Goal: Task Accomplishment & Management: Complete application form

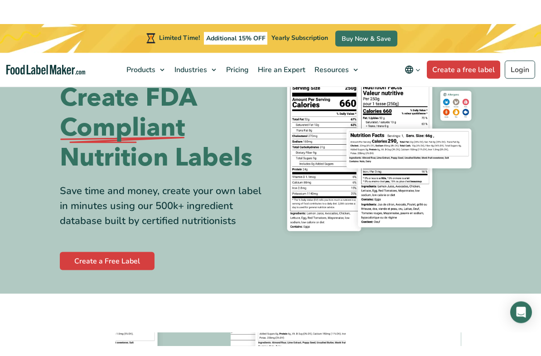
scroll to position [83, 0]
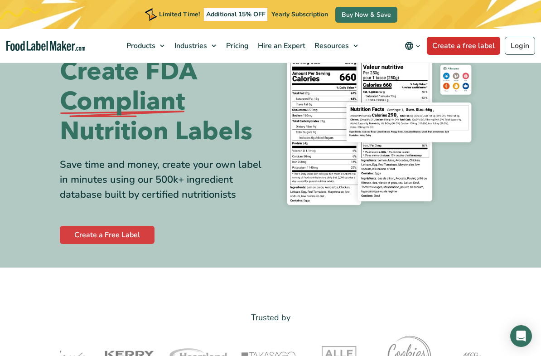
click at [474, 50] on link "Create a free label" at bounding box center [463, 46] width 73 height 18
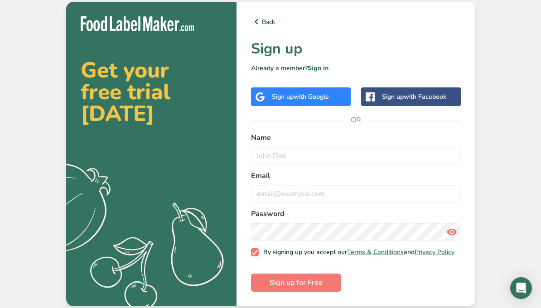
scroll to position [8, 0]
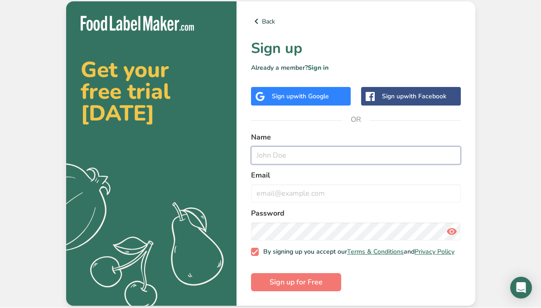
click at [393, 151] on input "text" at bounding box center [356, 156] width 210 height 18
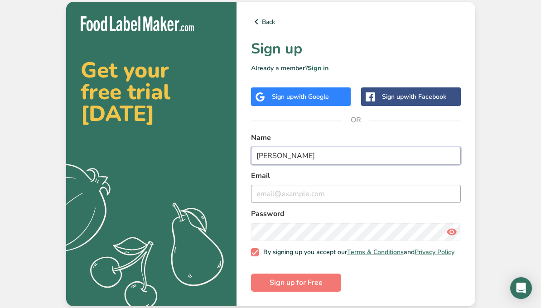
type input "Denise Shurne"
click at [350, 193] on input "email" at bounding box center [356, 194] width 210 height 18
type input "d"
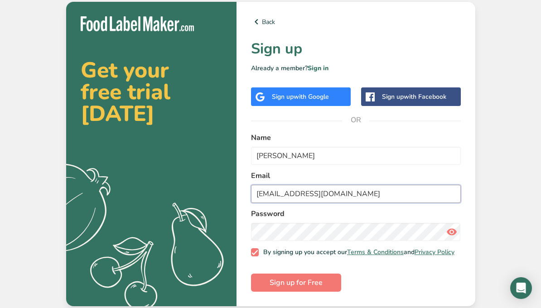
type input "shurneyd@yahoo.com"
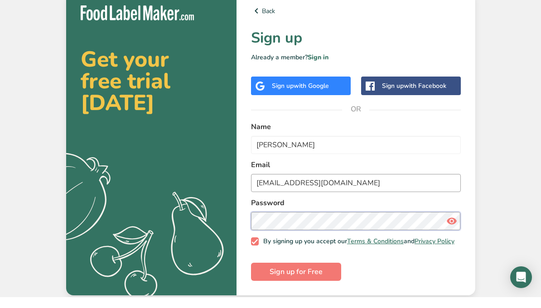
scroll to position [11, 0]
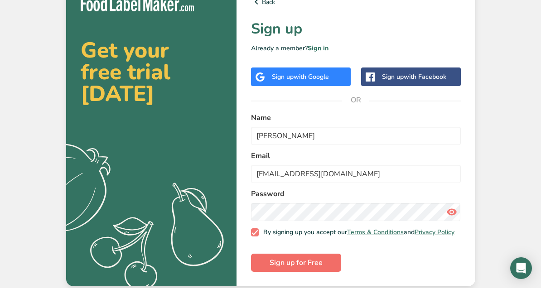
click at [328, 274] on button "Sign up for Free" at bounding box center [296, 283] width 90 height 18
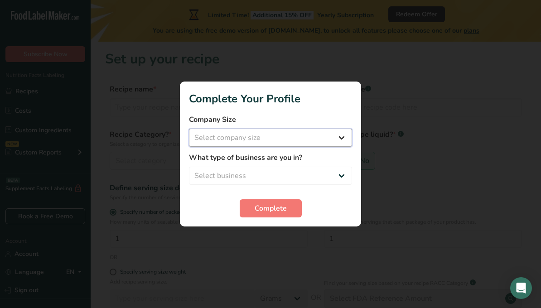
click at [343, 145] on select "Select company size Fewer than 10 Employees 10 to 50 Employees 51 to 500 Employ…" at bounding box center [270, 138] width 163 height 18
select select "1"
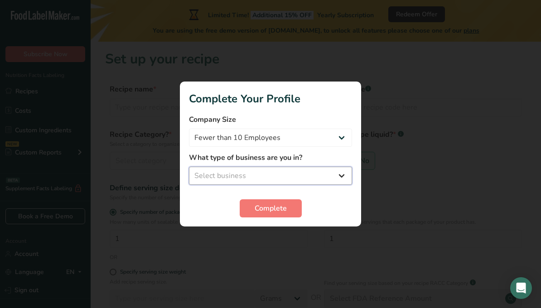
click at [352, 185] on select "Select business Packaged Food Manufacturer Restaurant & Cafe Bakery Meal Plans …" at bounding box center [270, 176] width 163 height 18
select select "8"
click at [292, 217] on button "Complete" at bounding box center [271, 208] width 62 height 18
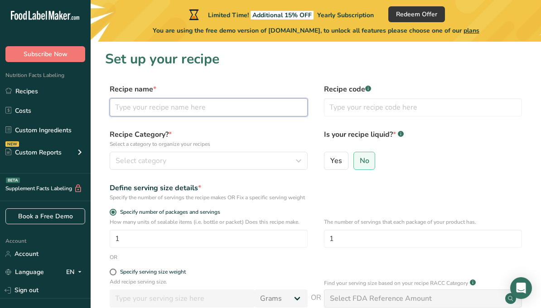
click at [246, 102] on input "text" at bounding box center [209, 107] width 198 height 18
type input "Capicola"
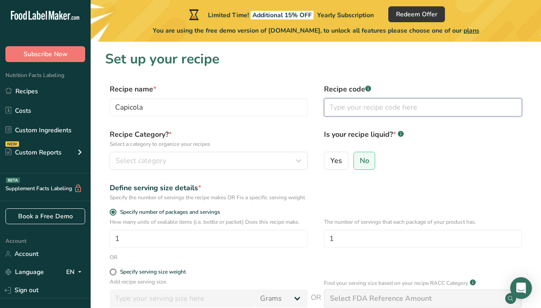
click at [382, 107] on input "text" at bounding box center [423, 107] width 198 height 18
type input "2"
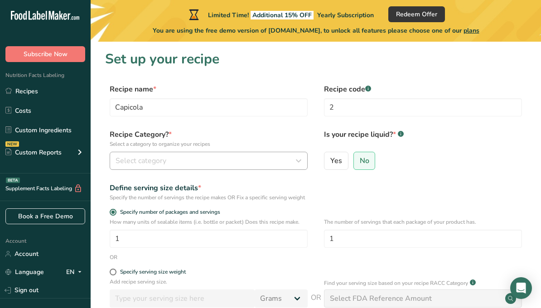
click at [240, 158] on div "Select category" at bounding box center [206, 160] width 181 height 11
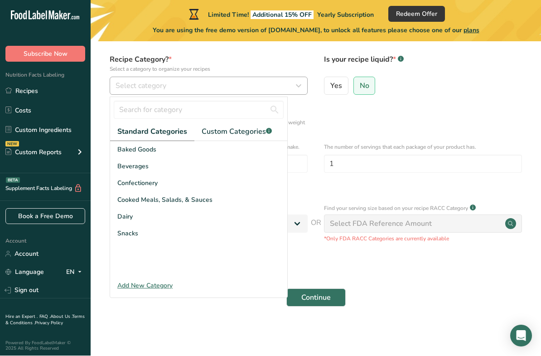
scroll to position [82, 0]
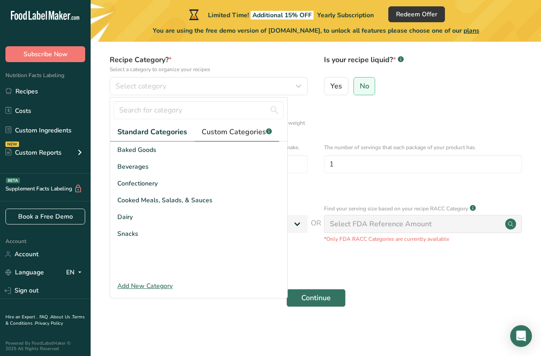
click at [248, 128] on span "Custom Categories .a-a{fill:#347362;}.b-a{fill:#fff;}" at bounding box center [237, 131] width 70 height 11
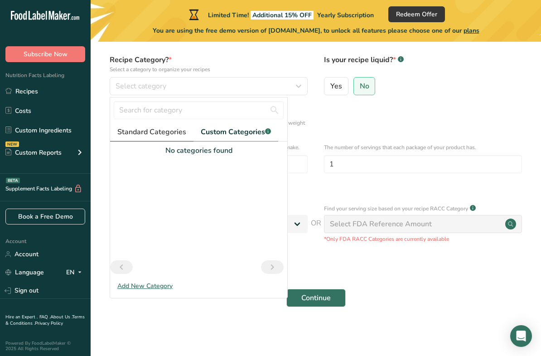
click at [182, 128] on span "Standard Categories" at bounding box center [151, 131] width 69 height 11
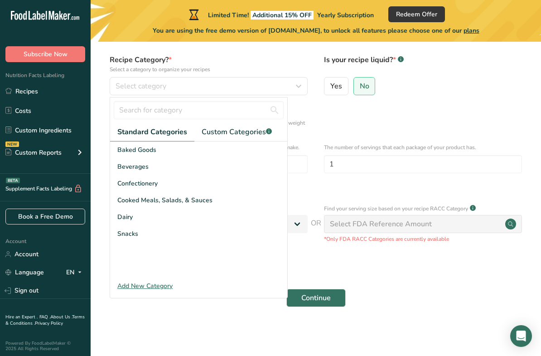
click at [170, 281] on div "Add New Category" at bounding box center [198, 286] width 177 height 10
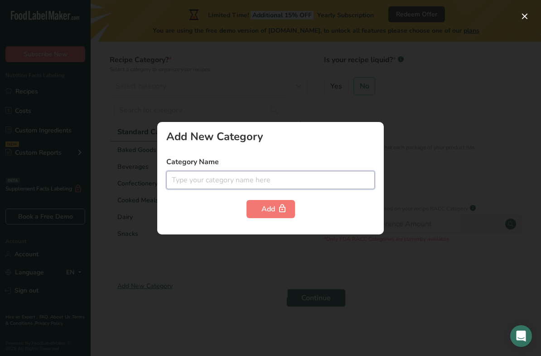
click at [290, 173] on input "text" at bounding box center [270, 180] width 208 height 18
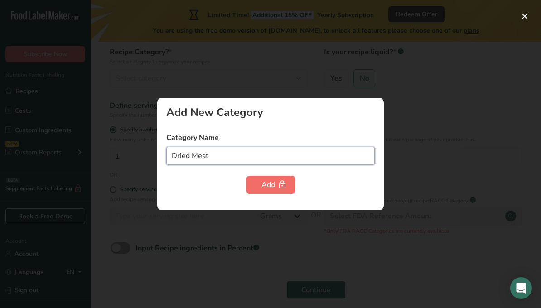
type input "Dried Meat"
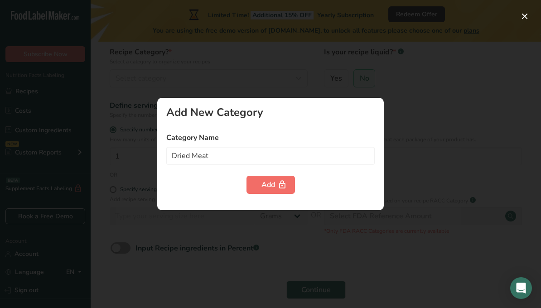
click at [275, 190] on div "Add" at bounding box center [270, 184] width 19 height 11
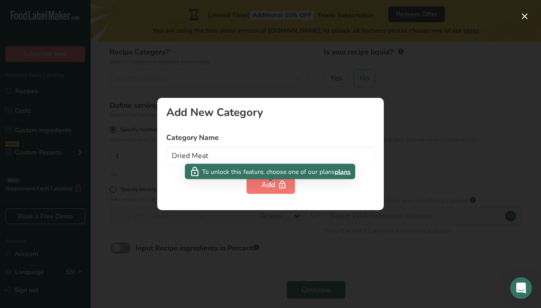
click at [444, 195] on div at bounding box center [270, 154] width 541 height 308
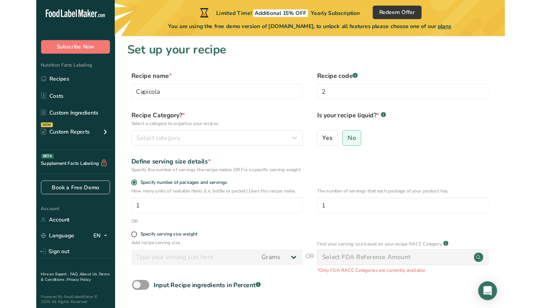
scroll to position [0, 0]
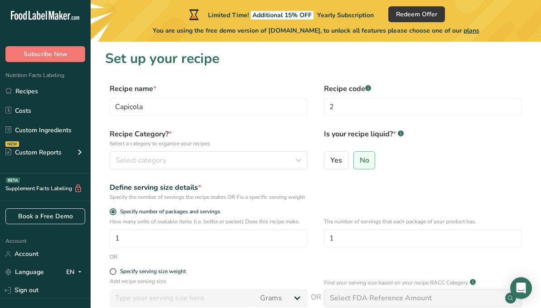
click at [306, 130] on label "Recipe Category? * Select a category to organize your recipes" at bounding box center [209, 138] width 198 height 19
click at [336, 166] on label "Yes" at bounding box center [336, 160] width 24 height 18
click at [330, 163] on input "Yes" at bounding box center [327, 160] width 6 height 6
radio input "true"
radio input "false"
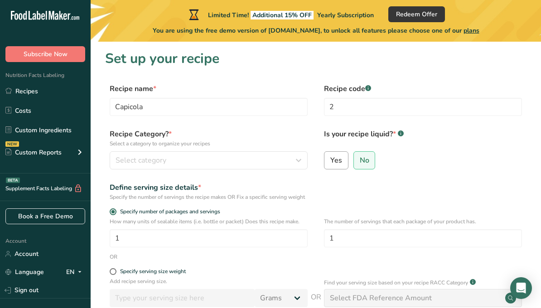
select select "22"
click at [370, 164] on label "No" at bounding box center [364, 160] width 22 height 18
click at [360, 163] on input "No" at bounding box center [357, 160] width 6 height 6
radio input "true"
radio input "false"
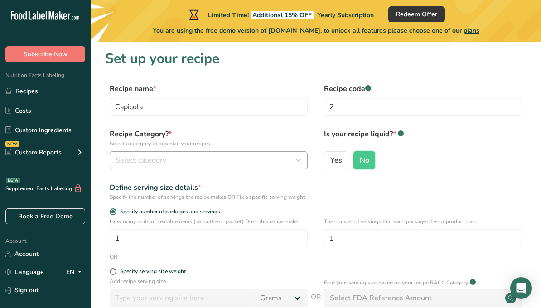
click at [302, 166] on icon "button" at bounding box center [298, 160] width 11 height 16
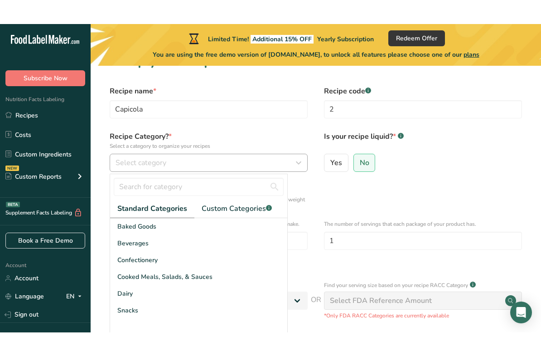
scroll to position [34, 0]
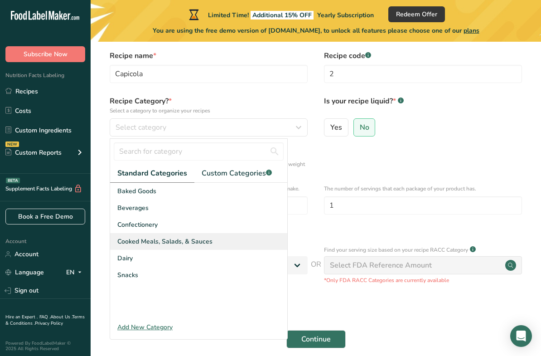
click at [209, 246] on div "Cooked Meals, Salads, & Sauces" at bounding box center [198, 241] width 177 height 17
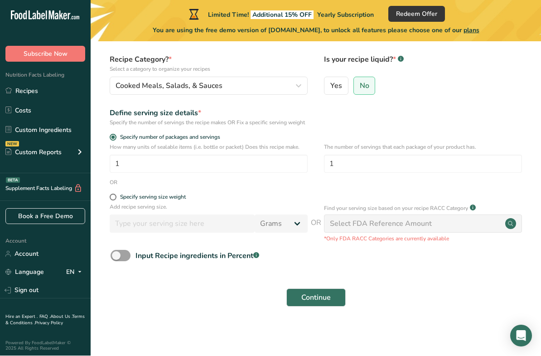
scroll to position [82, 0]
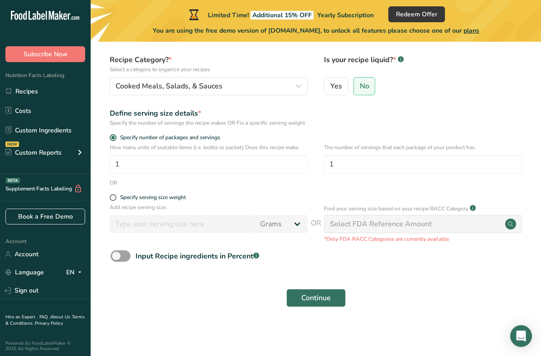
click at [108, 203] on div "Specify serving size weight" at bounding box center [315, 198] width 421 height 9
click at [116, 201] on label "Specify serving size weight" at bounding box center [209, 197] width 198 height 7
click at [116, 200] on input "Specify serving size weight" at bounding box center [113, 197] width 6 height 6
radio input "true"
radio input "false"
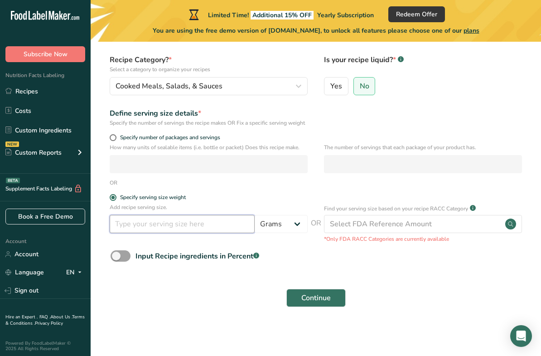
click at [208, 230] on input "number" at bounding box center [182, 224] width 145 height 18
type input "28"
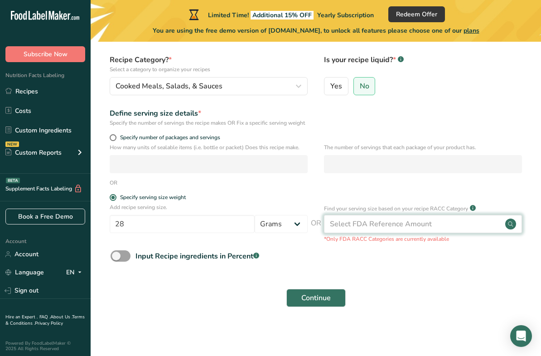
click at [479, 232] on div "Select FDA Reference Amount" at bounding box center [423, 224] width 198 height 18
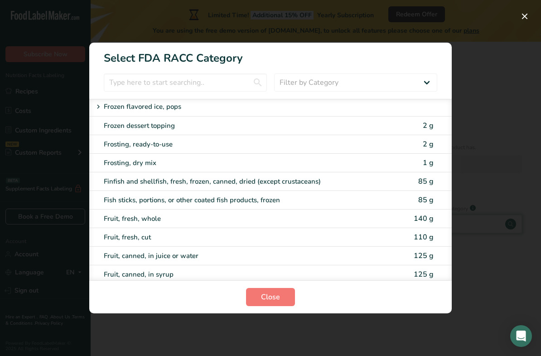
scroll to position [785, 0]
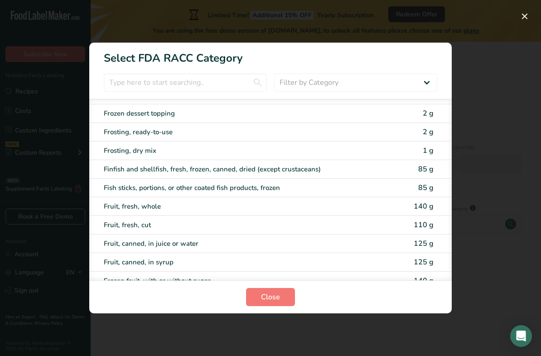
click at [492, 170] on div "RACC Category Selection Modal" at bounding box center [270, 178] width 541 height 356
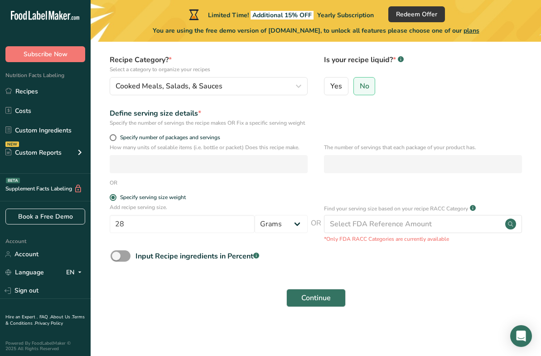
scroll to position [79, 0]
click at [126, 261] on span at bounding box center [121, 255] width 20 height 11
click at [116, 259] on input "Input Recipe ingredients in Percent .a-a{fill:#347362;}.b-a{fill:#fff;}" at bounding box center [114, 256] width 6 height 6
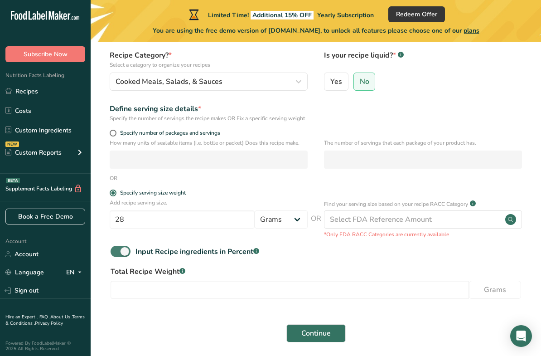
click at [128, 257] on span at bounding box center [121, 251] width 20 height 11
click at [116, 254] on input "Input Recipe ingredients in Percent .a-a{fill:#347362;}.b-a{fill:#fff;}" at bounding box center [114, 251] width 6 height 6
checkbox input "false"
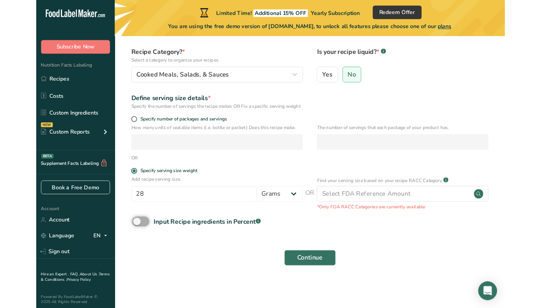
scroll to position [82, 0]
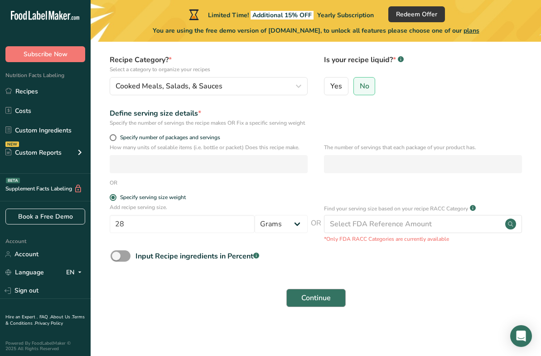
click at [338, 301] on button "Continue" at bounding box center [315, 298] width 59 height 18
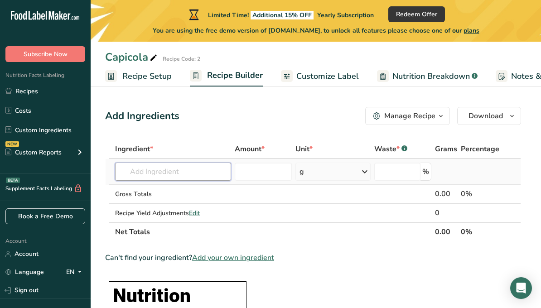
click at [211, 176] on input "text" at bounding box center [173, 172] width 116 height 18
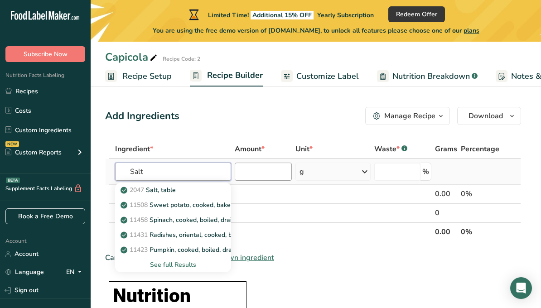
type input "Salt"
click at [275, 174] on input "number" at bounding box center [263, 172] width 57 height 18
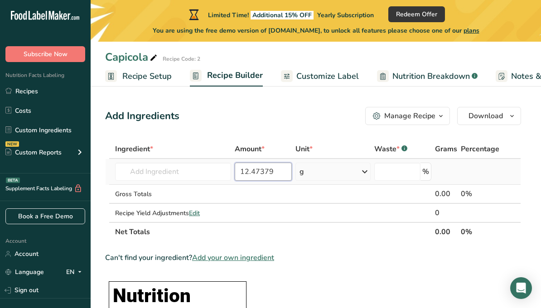
type input "12.47379"
click at [487, 175] on td at bounding box center [480, 172] width 42 height 26
click at [217, 180] on input "text" at bounding box center [173, 172] width 116 height 18
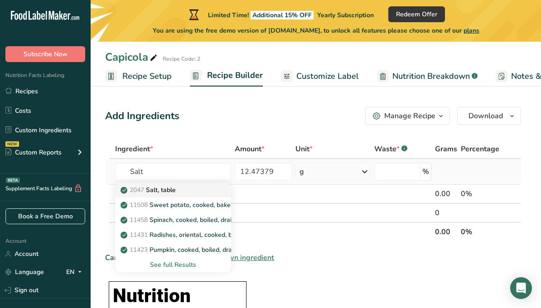
click at [179, 193] on div "2047 Salt, table" at bounding box center [165, 190] width 87 height 10
type input "Salt, table"
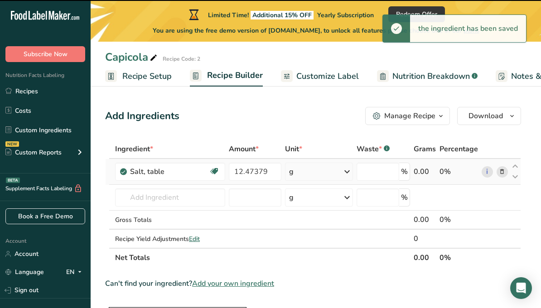
type input "0"
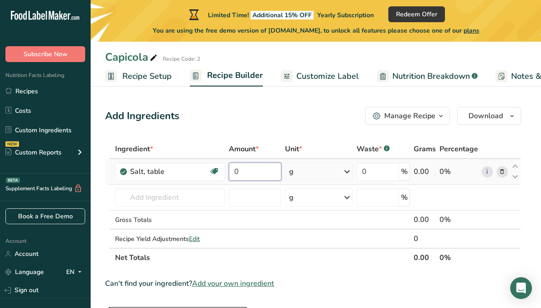
click at [265, 175] on input "0" at bounding box center [255, 172] width 53 height 18
type input "12.47379"
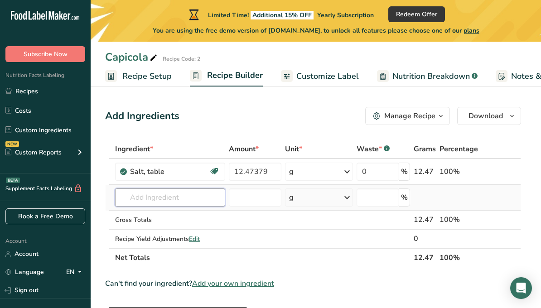
click at [198, 200] on div "Ingredient * Amount * Unit * Waste * .a-a{fill:#347362;}.b-a{fill:#fff;} Grams …" at bounding box center [313, 204] width 416 height 128
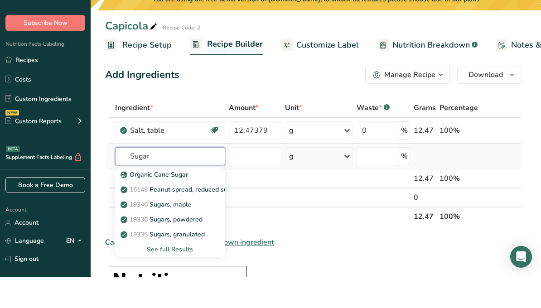
scroll to position [11, 0]
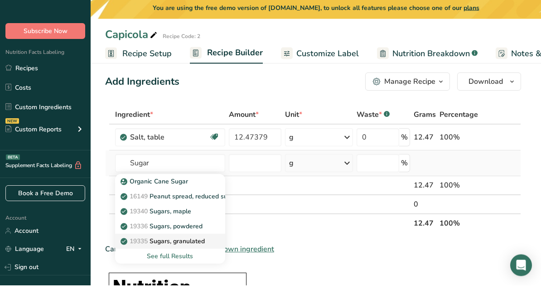
click at [205, 257] on link "19335 Sugars, granulated" at bounding box center [170, 264] width 110 height 15
type input "Sugars, granulated"
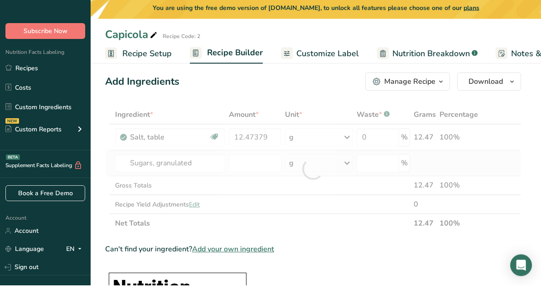
scroll to position [34, 0]
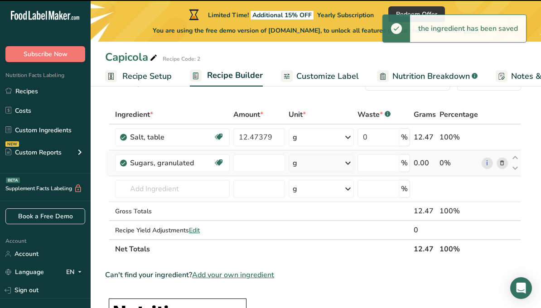
type input "0"
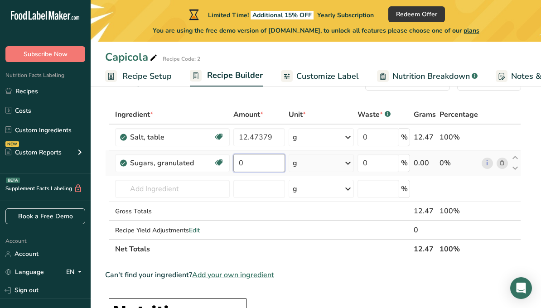
click at [265, 166] on input "0" at bounding box center [259, 163] width 52 height 18
type input "5.6699"
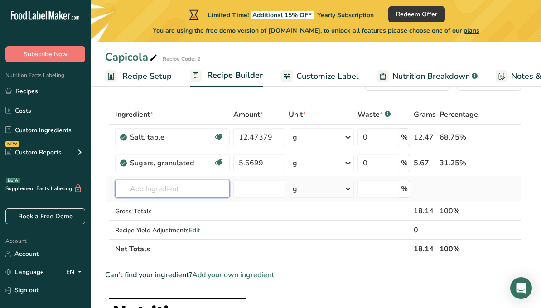
click at [224, 190] on div "Ingredient * Amount * Unit * Waste * .a-a{fill:#347362;}.b-a{fill:#fff;} Grams …" at bounding box center [313, 182] width 416 height 154
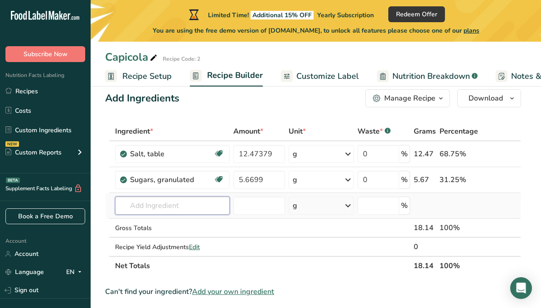
scroll to position [7, 0]
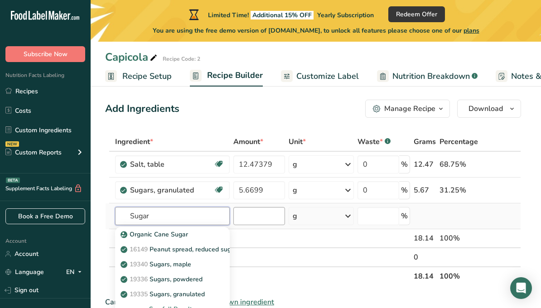
type input "Sugar"
click at [272, 223] on input "number" at bounding box center [259, 216] width 52 height 18
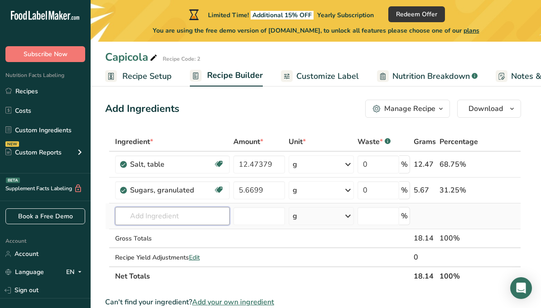
click at [199, 224] on input "text" at bounding box center [172, 216] width 115 height 18
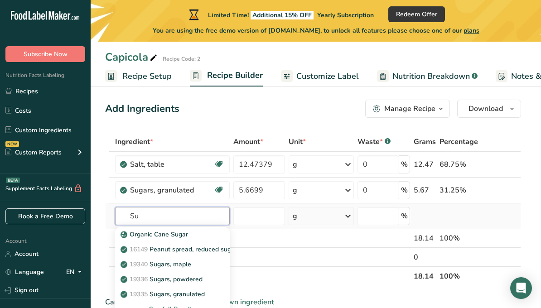
type input "S"
type input "Black Pepper"
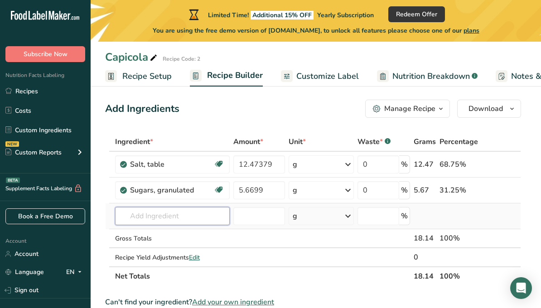
click at [214, 221] on input "text" at bounding box center [172, 216] width 115 height 18
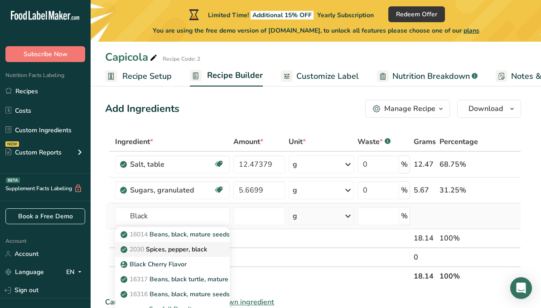
click at [201, 256] on link "2030 Spices, pepper, black" at bounding box center [172, 249] width 115 height 15
type input "Spices, pepper, black"
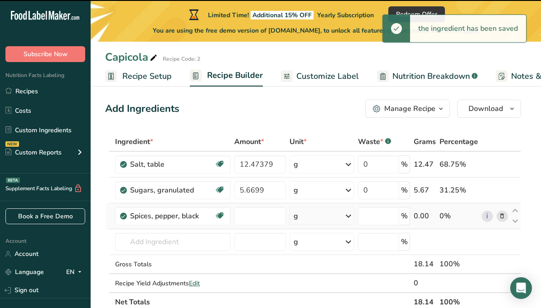
type input "0"
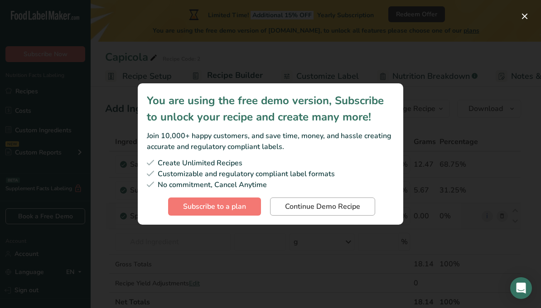
click at [338, 212] on span "Continue Demo Recipe" at bounding box center [322, 206] width 75 height 11
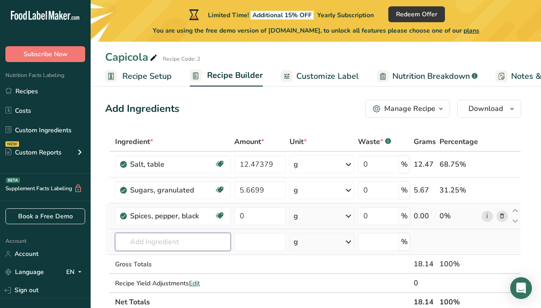
click at [208, 241] on input "text" at bounding box center [173, 242] width 116 height 18
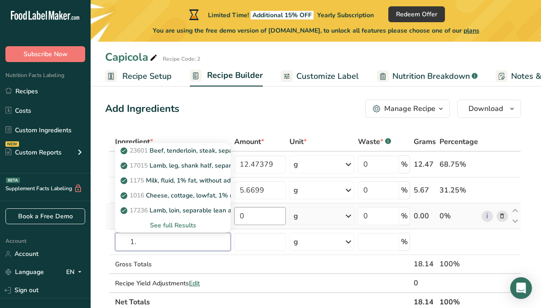
type input "1"
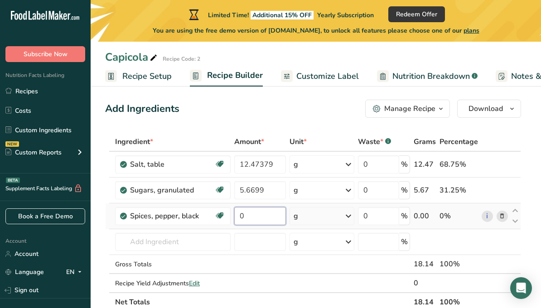
click at [277, 222] on input "0" at bounding box center [260, 216] width 52 height 18
type input "1.133981"
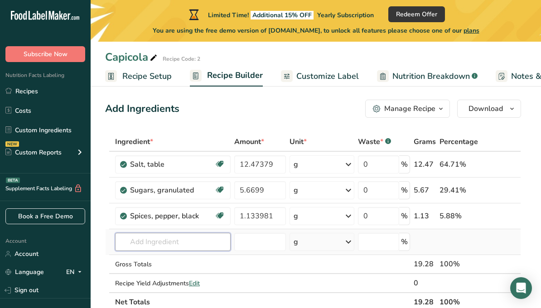
click at [198, 248] on div "Ingredient * Amount * Unit * Waste * .a-a{fill:#347362;}.b-a{fill:#fff;} Grams …" at bounding box center [313, 221] width 416 height 179
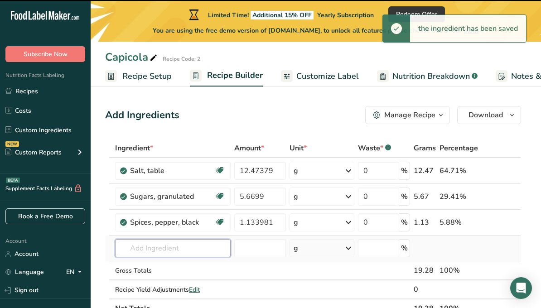
scroll to position [0, 0]
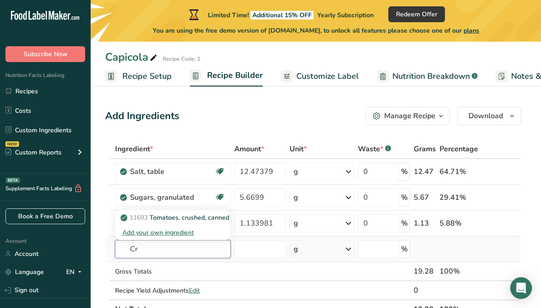
type input "C"
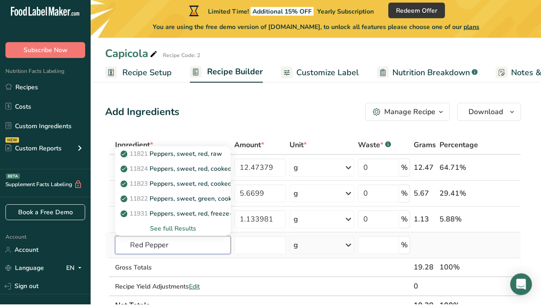
type input "Red Pepper"
click at [191, 231] on div "See full Results" at bounding box center [172, 233] width 101 height 10
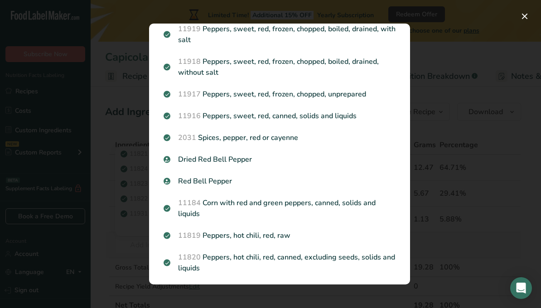
scroll to position [162, 0]
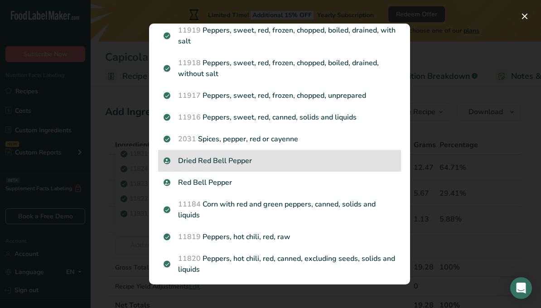
click at [251, 161] on p "Dried Red Bell Pepper" at bounding box center [280, 160] width 232 height 11
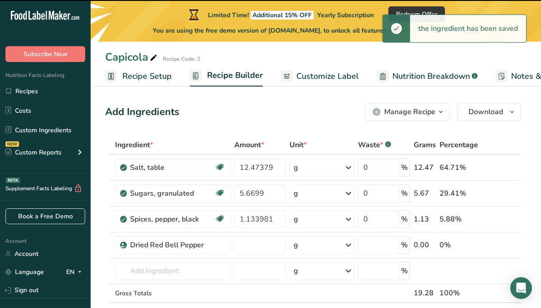
type input "0"
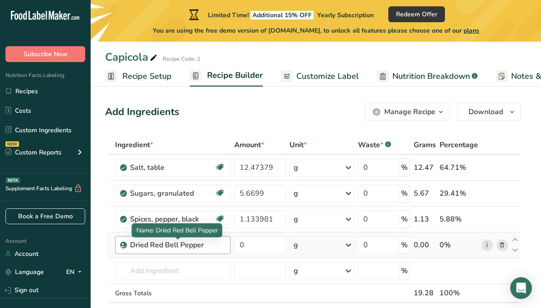
click at [219, 245] on div "Dried Red Bell Pepper" at bounding box center [177, 245] width 95 height 11
click at [220, 248] on div "Dried Red Bell Pepper" at bounding box center [177, 245] width 95 height 11
click at [201, 251] on div "Dried Red Bell Pepper" at bounding box center [173, 245] width 116 height 18
click at [200, 250] on div "Dried Red Bell Pepper" at bounding box center [177, 245] width 95 height 11
click at [211, 246] on div "Dried Red Bell Pepper" at bounding box center [177, 245] width 95 height 11
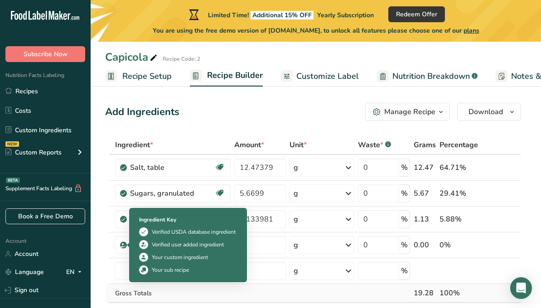
click at [283, 298] on td at bounding box center [259, 293] width 55 height 19
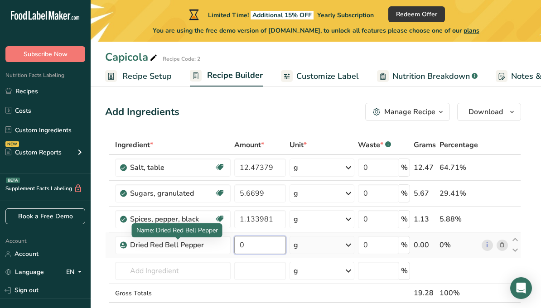
click at [275, 243] on input "0" at bounding box center [260, 245] width 52 height 18
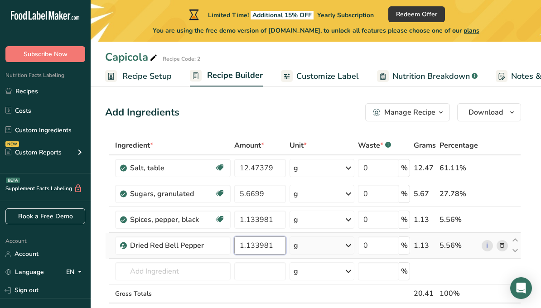
type input "1.133981"
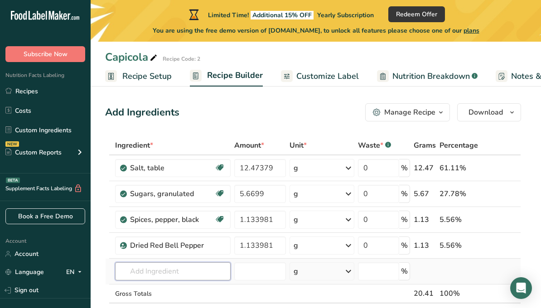
click at [205, 278] on div "Ingredient * Amount * Unit * Waste * .a-a{fill:#347362;}.b-a{fill:#fff;} Grams …" at bounding box center [313, 238] width 416 height 205
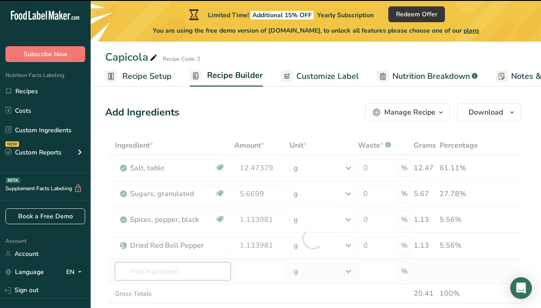
scroll to position [100, 0]
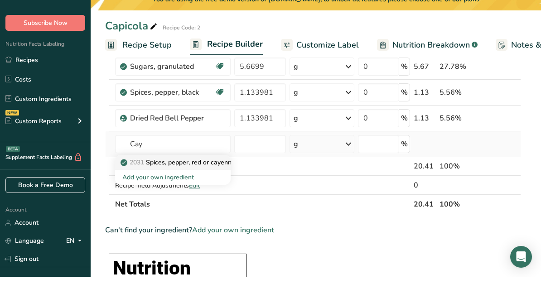
click at [214, 186] on link "2031 Spices, pepper, red or cayenne" at bounding box center [173, 193] width 116 height 15
type input "Spices, pepper, red or cayenne"
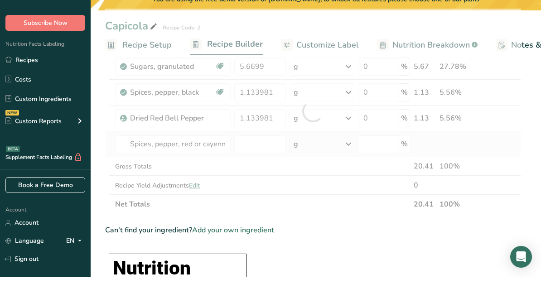
scroll to position [131, 0]
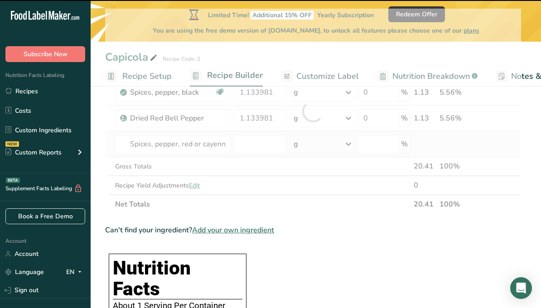
type input "0"
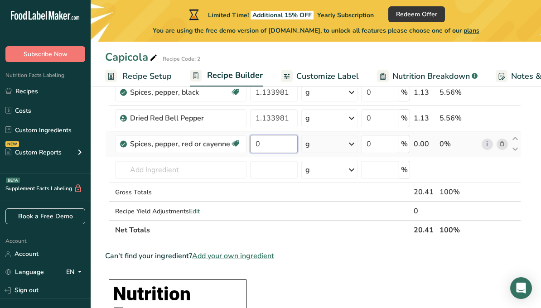
click at [277, 149] on input "0" at bounding box center [274, 144] width 48 height 18
type input "1.417476"
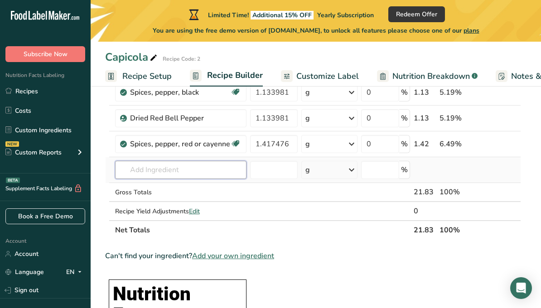
click at [194, 171] on div "Ingredient * Amount * Unit * Waste * .a-a{fill:#347362;}.b-a{fill:#fff;} Grams …" at bounding box center [313, 124] width 416 height 231
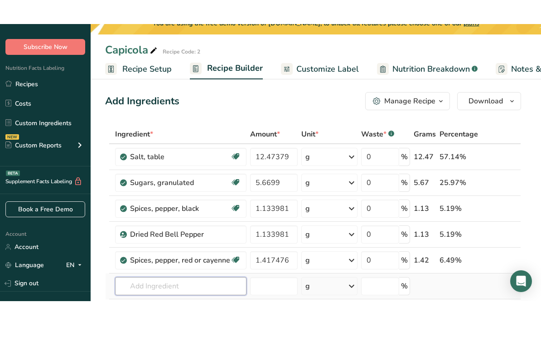
scroll to position [11, 0]
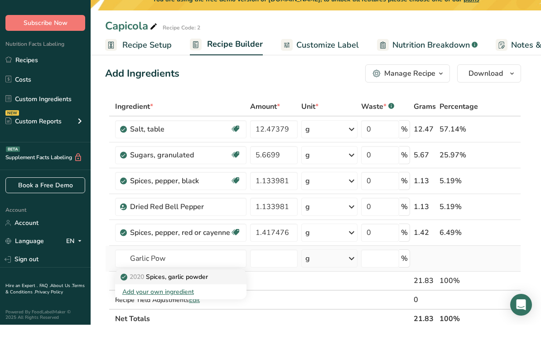
click at [212, 300] on link "2020 Spices, garlic powder" at bounding box center [180, 307] width 131 height 15
type input "Spices, garlic powder"
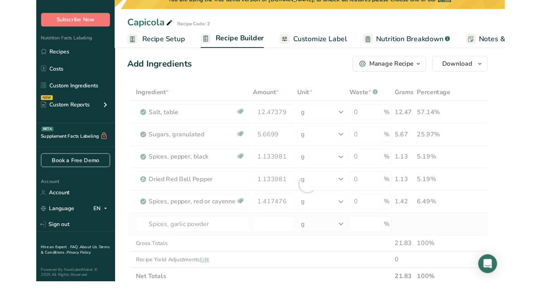
scroll to position [43, 0]
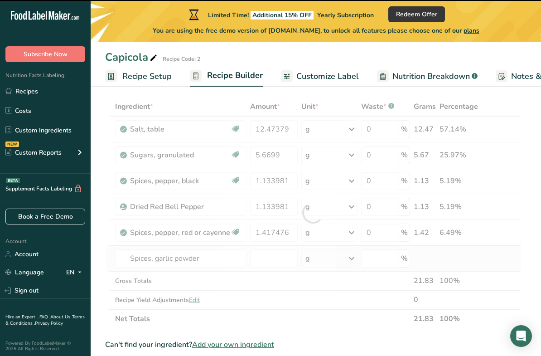
type input "0"
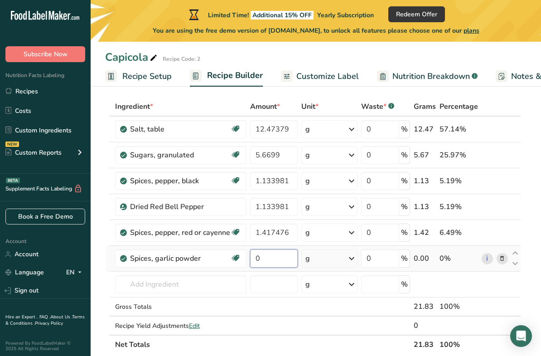
click at [288, 266] on input "0" at bounding box center [274, 258] width 48 height 18
type input "1.700971"
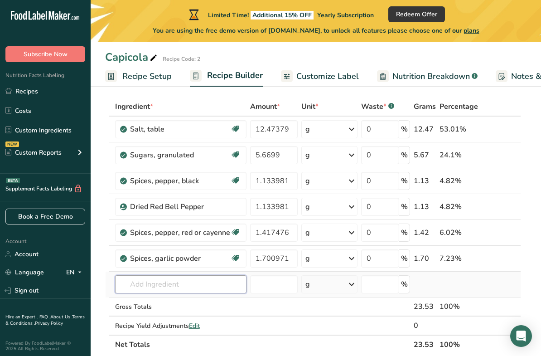
click at [220, 289] on div "Ingredient * Amount * Unit * Waste * .a-a{fill:#347362;}.b-a{fill:#fff;} Grams …" at bounding box center [313, 225] width 416 height 257
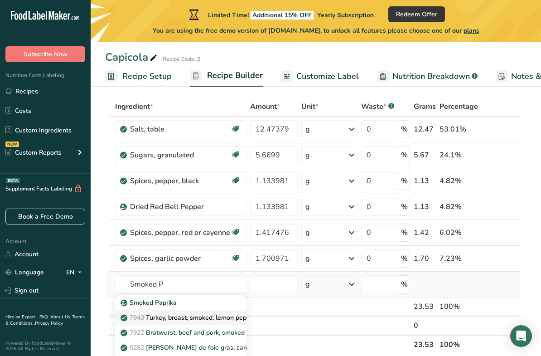
click at [170, 308] on link "7943 Turkey, breast, smoked, lemon pepper flavor, 97% fat-free" at bounding box center [180, 317] width 131 height 15
type input "Turkey, breast, smoked, lemon pepper flavor, 97% fat-free"
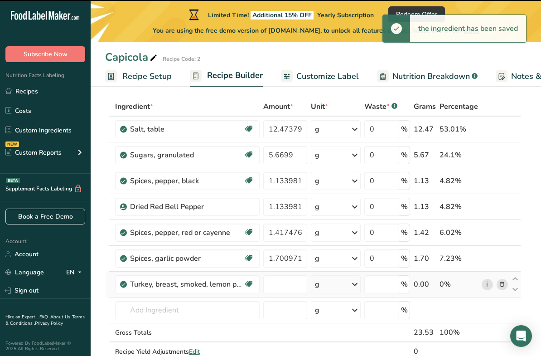
type input "0"
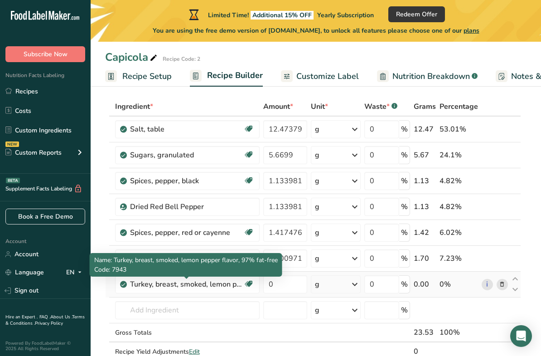
click at [507, 288] on span at bounding box center [502, 284] width 11 height 11
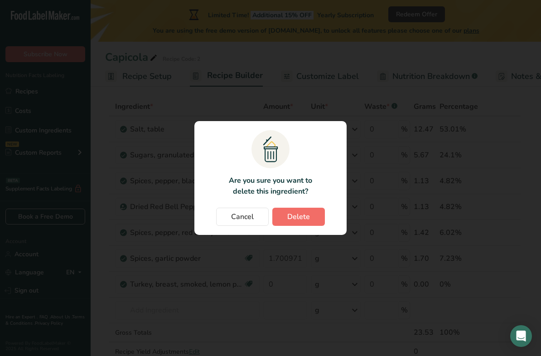
click at [309, 226] on button "Delete" at bounding box center [298, 217] width 53 height 18
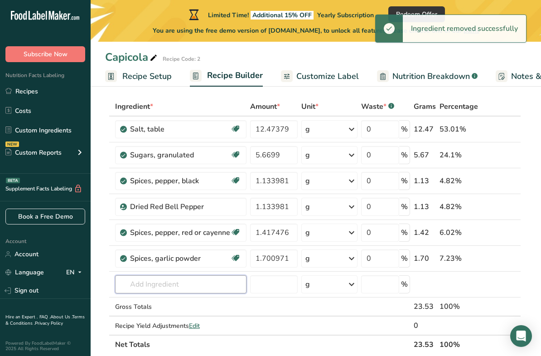
click at [219, 286] on input "text" at bounding box center [180, 284] width 131 height 18
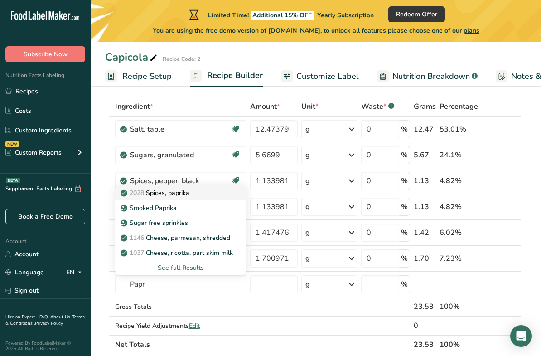
click at [194, 197] on div "2028 Spices, paprika" at bounding box center [173, 193] width 102 height 10
type input "Spices, paprika"
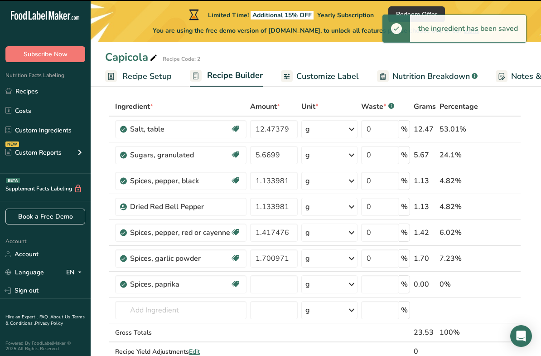
type input "0"
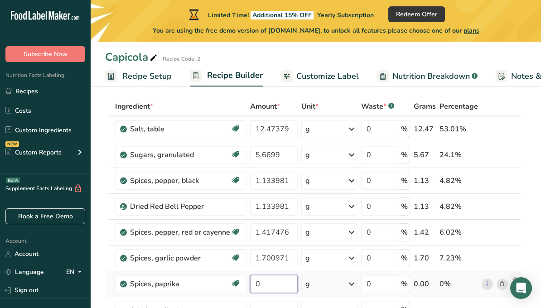
click at [283, 287] on input "0" at bounding box center [274, 284] width 48 height 18
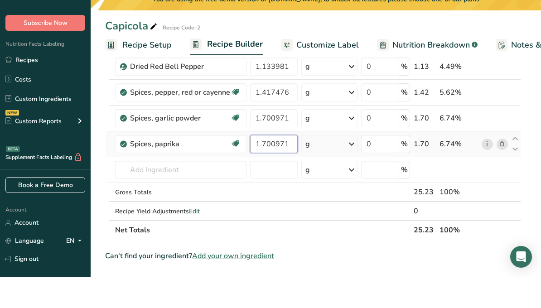
type input "1.700971"
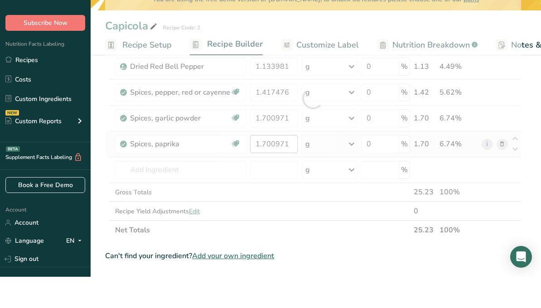
scroll to position [183, 0]
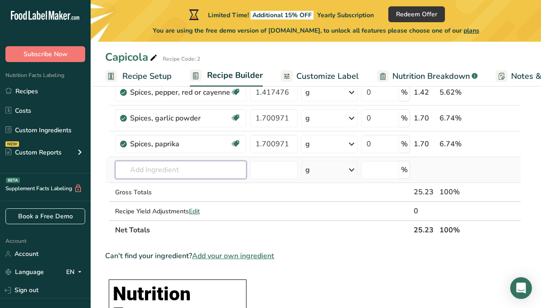
click at [229, 177] on input "text" at bounding box center [180, 170] width 131 height 18
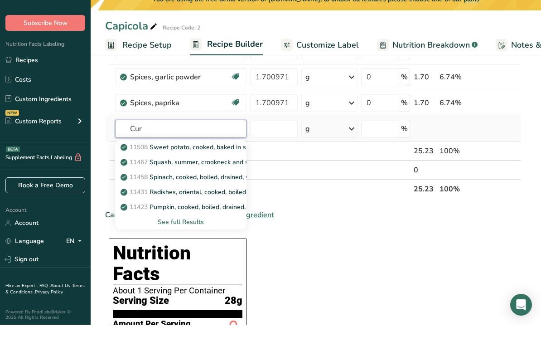
scroll to position [194, 0]
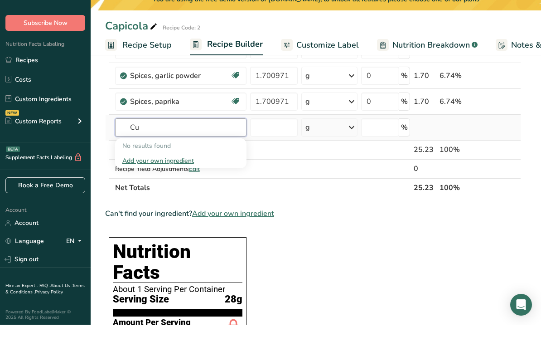
type input "C"
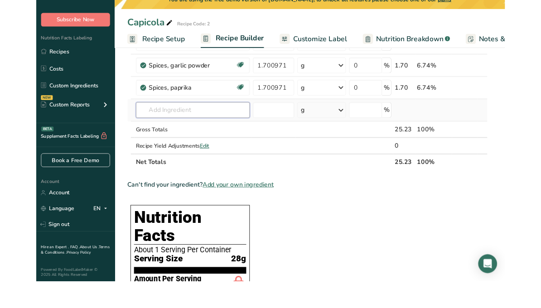
scroll to position [225, 0]
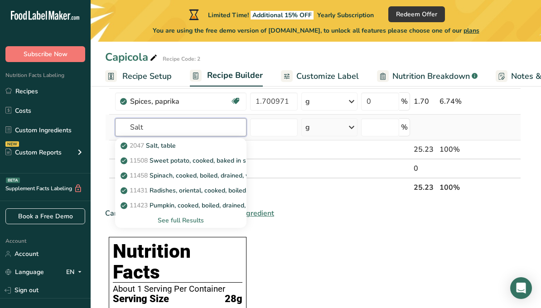
type input "Salt"
click at [203, 222] on div "See full Results" at bounding box center [180, 221] width 117 height 10
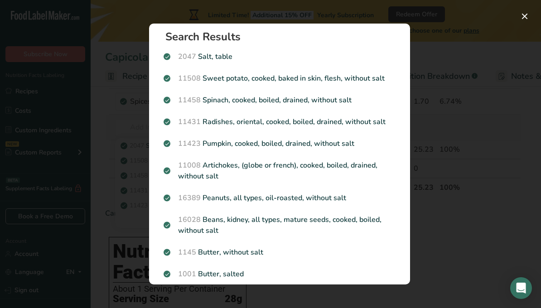
scroll to position [6, 0]
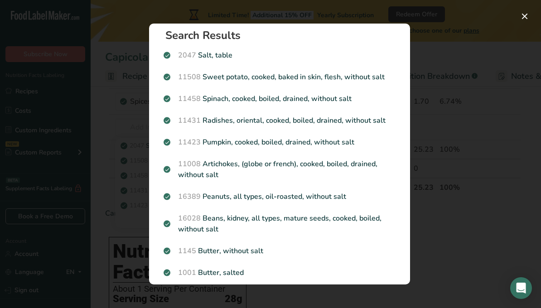
click at [503, 234] on div "Search results modal" at bounding box center [270, 154] width 541 height 308
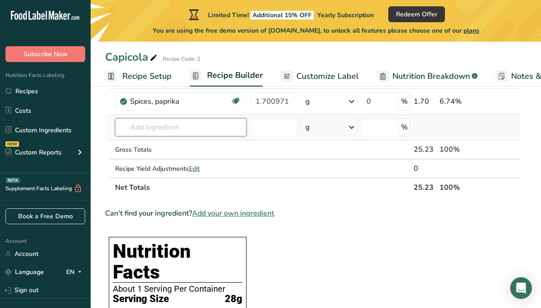
click at [222, 130] on input "text" at bounding box center [180, 127] width 131 height 18
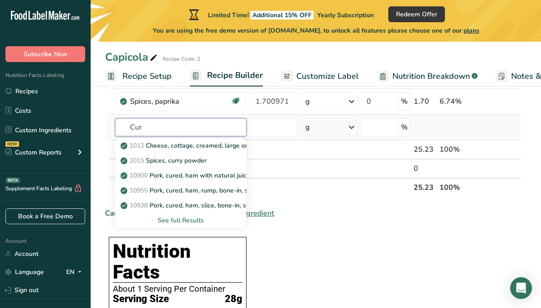
type input "Cur"
click at [187, 224] on div "See full Results" at bounding box center [180, 221] width 117 height 10
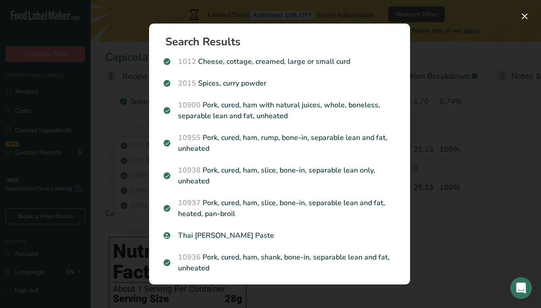
scroll to position [0, 0]
click at [502, 172] on div "Search results modal" at bounding box center [270, 154] width 541 height 308
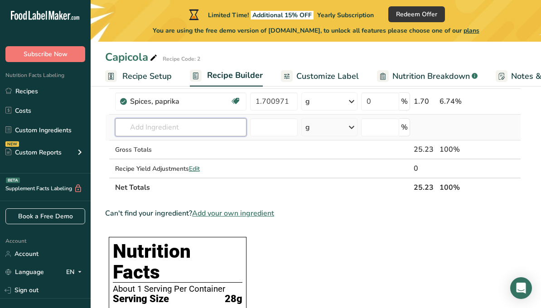
click at [226, 127] on input "text" at bounding box center [180, 127] width 131 height 18
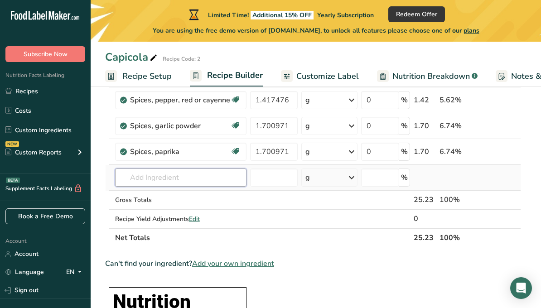
type input "C"
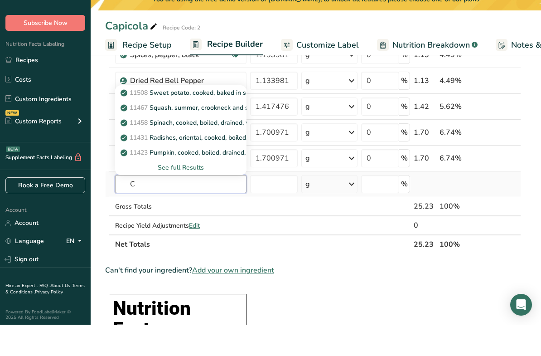
scroll to position [142, 0]
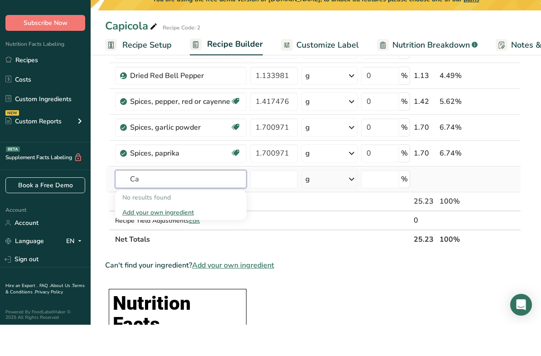
type input "C"
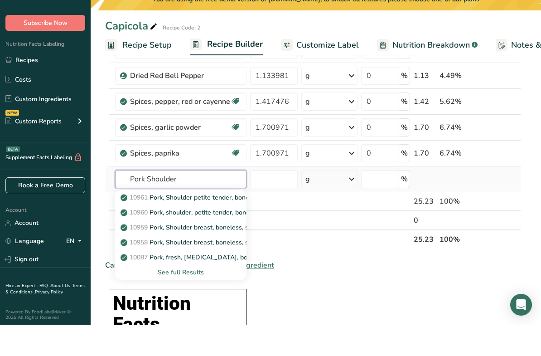
type input "Pork Shoulder"
click at [203, 299] on div "See full Results" at bounding box center [180, 304] width 117 height 10
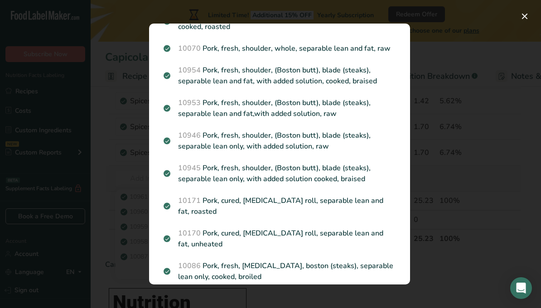
scroll to position [427, 0]
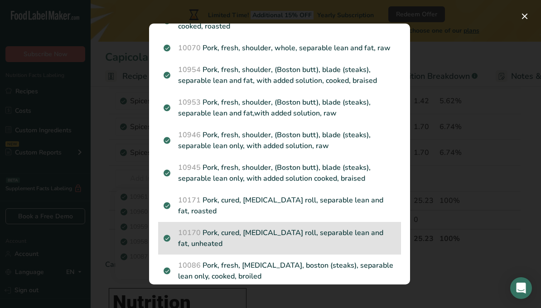
click at [183, 228] on span "10170" at bounding box center [189, 233] width 23 height 10
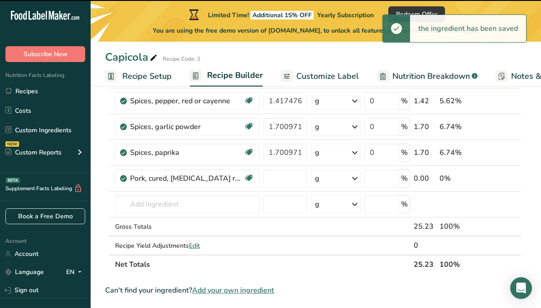
type input "0"
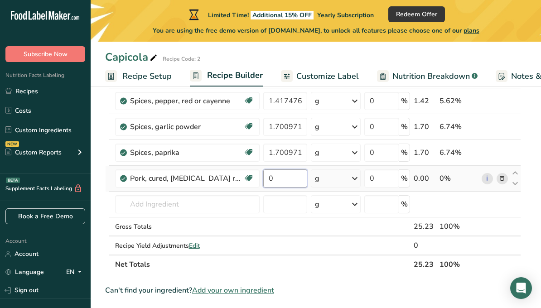
click at [299, 184] on input "0" at bounding box center [285, 178] width 44 height 18
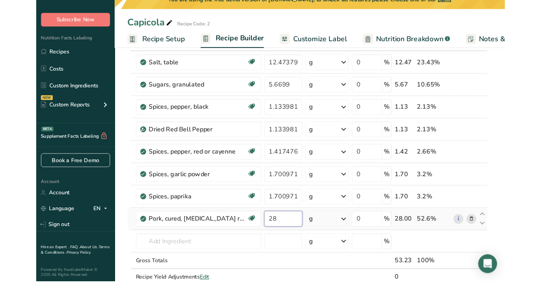
scroll to position [100, 0]
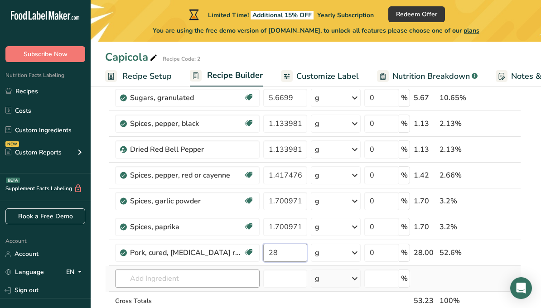
type input "28"
click at [234, 280] on div "Ingredient * Amount * Unit * Waste * .a-a{fill:#347362;}.b-a{fill:#fff;} Grams …" at bounding box center [313, 194] width 416 height 309
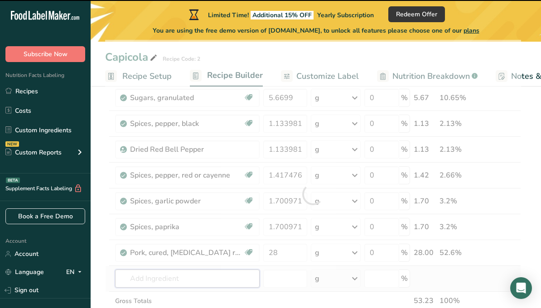
scroll to position [203, 0]
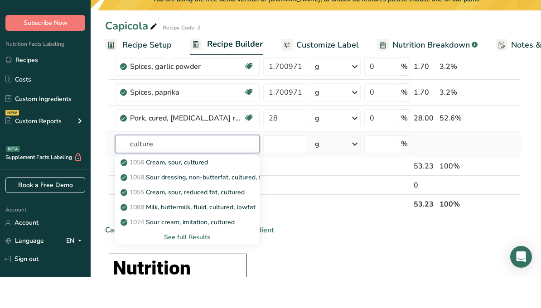
type input "culture"
click at [203, 264] on div "See full Results" at bounding box center [187, 269] width 130 height 10
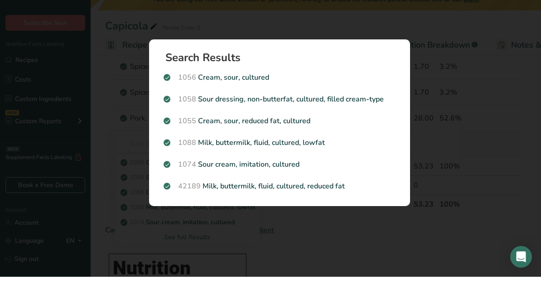
scroll to position [234, 0]
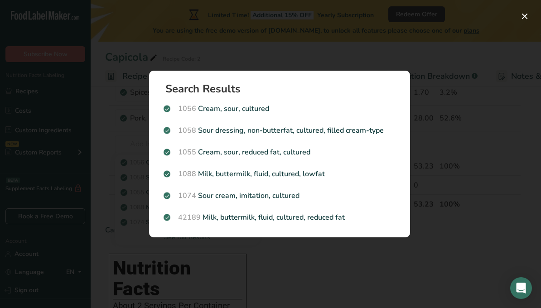
click at [363, 272] on div "Search results modal" at bounding box center [270, 154] width 541 height 308
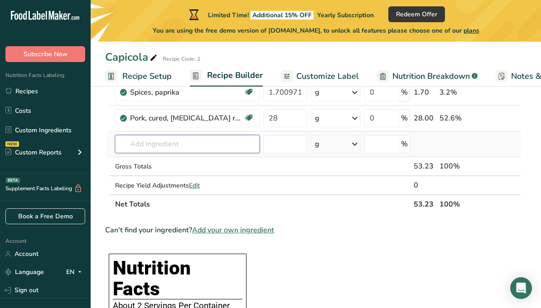
click at [243, 145] on input "text" at bounding box center [187, 144] width 145 height 18
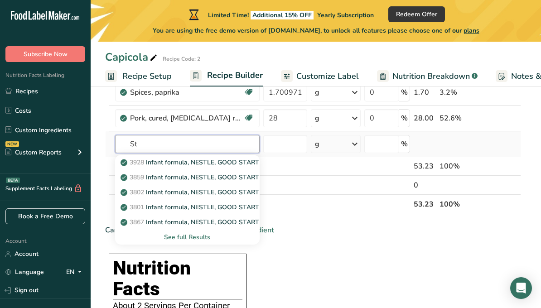
type input "S"
type input "Salt"
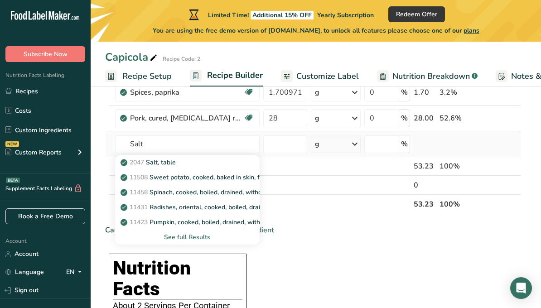
click at [208, 241] on div "See full Results" at bounding box center [187, 237] width 130 height 10
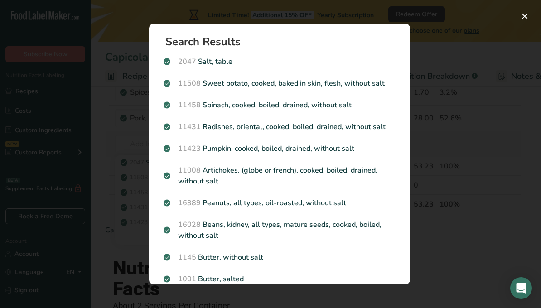
scroll to position [0, 0]
click at [476, 189] on div "Search results modal" at bounding box center [270, 154] width 541 height 308
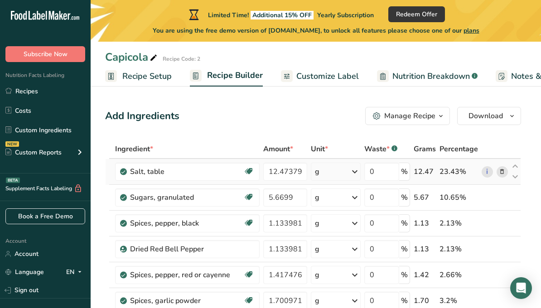
click at [483, 177] on div "i" at bounding box center [495, 171] width 26 height 11
click at [297, 179] on input "12.47379" at bounding box center [285, 172] width 44 height 18
type input "1"
type input "12.47379"
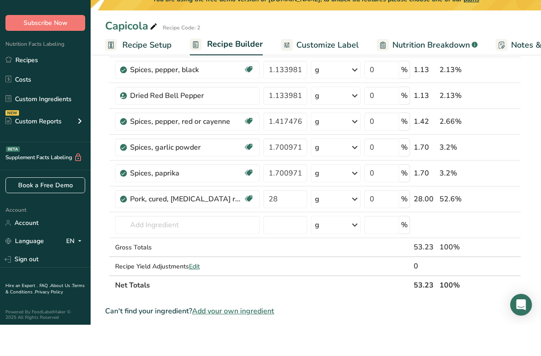
scroll to position [130, 0]
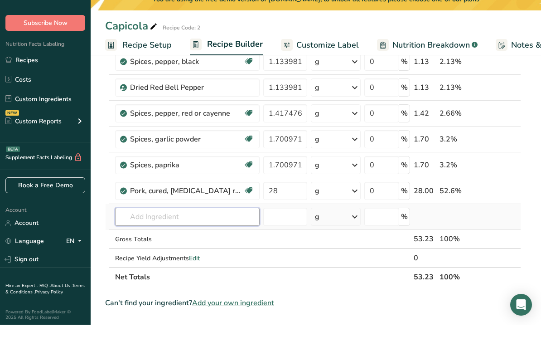
click at [213, 213] on div "Ingredient * Amount * Unit * Waste * .a-a{fill:#347362;}.b-a{fill:#fff;} Grams …" at bounding box center [313, 163] width 416 height 309
type input "S"
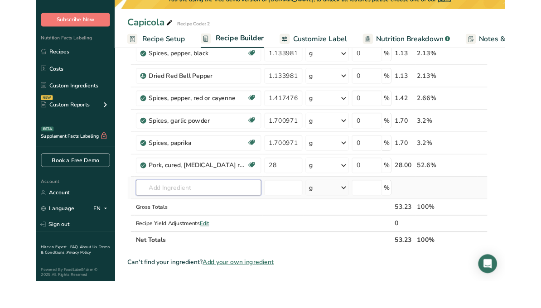
scroll to position [162, 0]
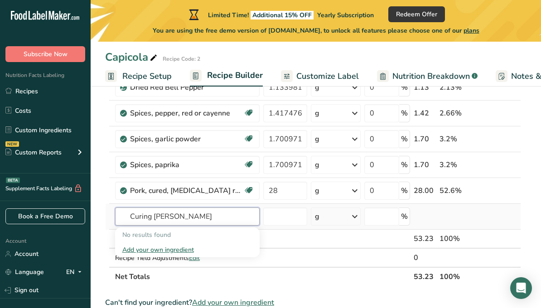
type input "Curing Sal"
click at [185, 253] on div "Add your own ingredient" at bounding box center [187, 250] width 130 height 10
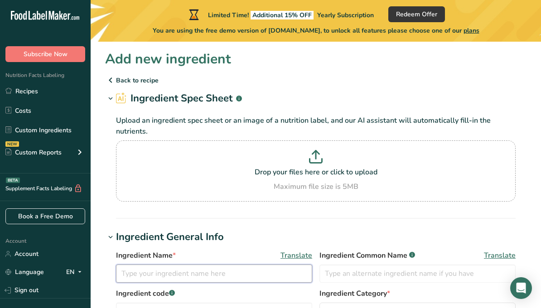
click at [251, 281] on input "text" at bounding box center [214, 274] width 196 height 18
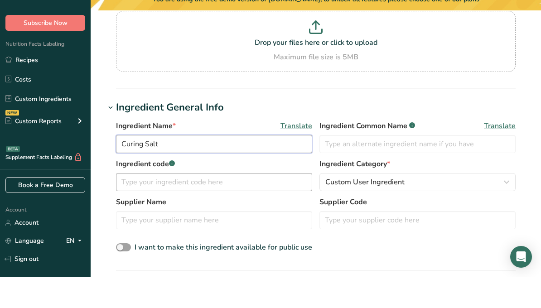
type input "Curing Salt"
click at [272, 204] on input "text" at bounding box center [214, 213] width 196 height 18
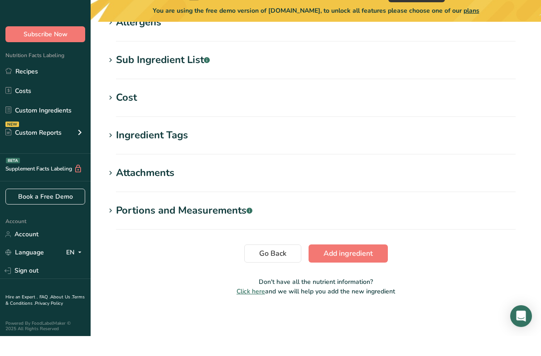
scroll to position [418, 0]
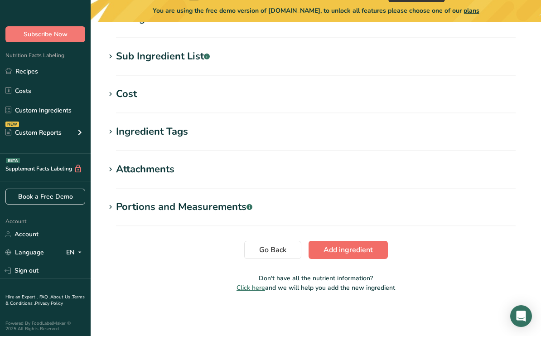
click at [386, 261] on button "Add ingredient" at bounding box center [348, 270] width 79 height 18
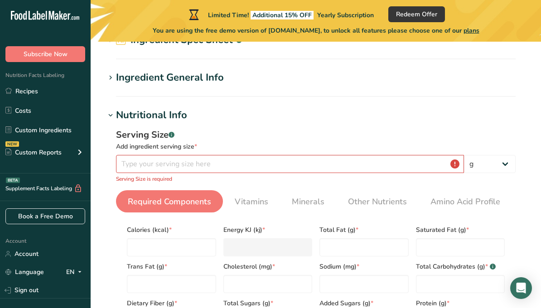
scroll to position [58, 0]
click at [311, 170] on input "number" at bounding box center [290, 164] width 348 height 18
type input "4"
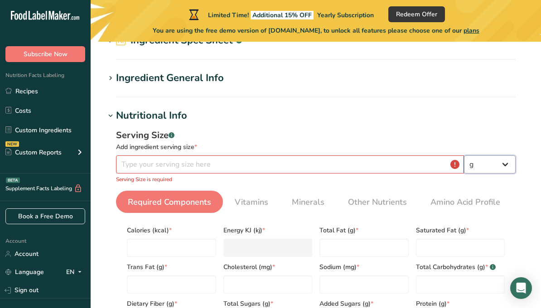
click at [510, 168] on select "g kg mg mcg lb oz l mL fl oz tbsp tsp cup qt gallon" at bounding box center [490, 164] width 52 height 18
select select "5"
click at [314, 167] on input "number" at bounding box center [290, 164] width 348 height 18
type input "1.133981"
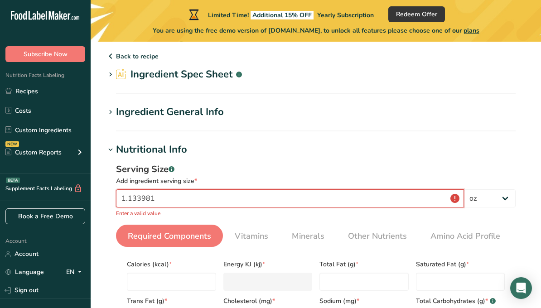
scroll to position [0, 0]
